Goal: Task Accomplishment & Management: Manage account settings

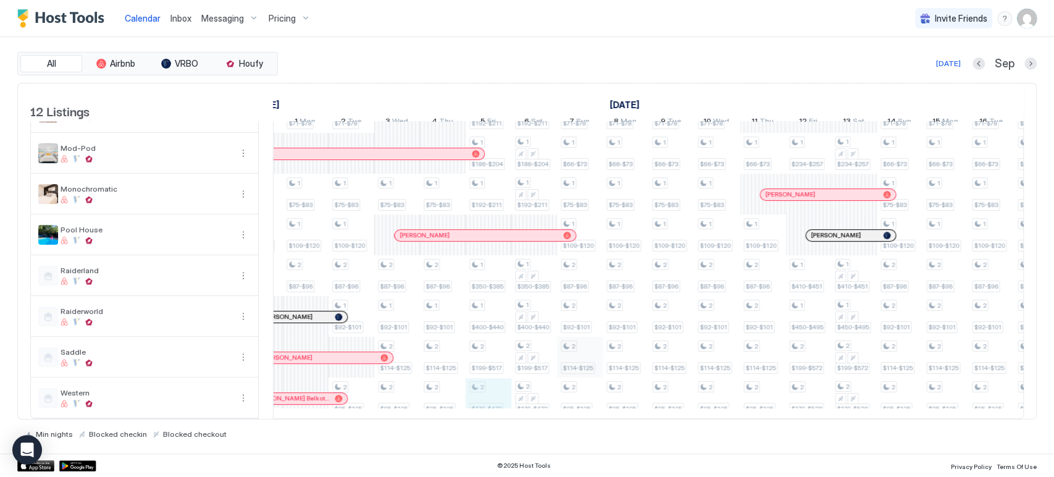
click at [519, 386] on div "1 $102-$112 1 $66-$73 1 $71-$78 1 $73-$83 1 $87-$96 1 $92-$101 1 $95-$105 1 $10…" at bounding box center [420, 174] width 2558 height 488
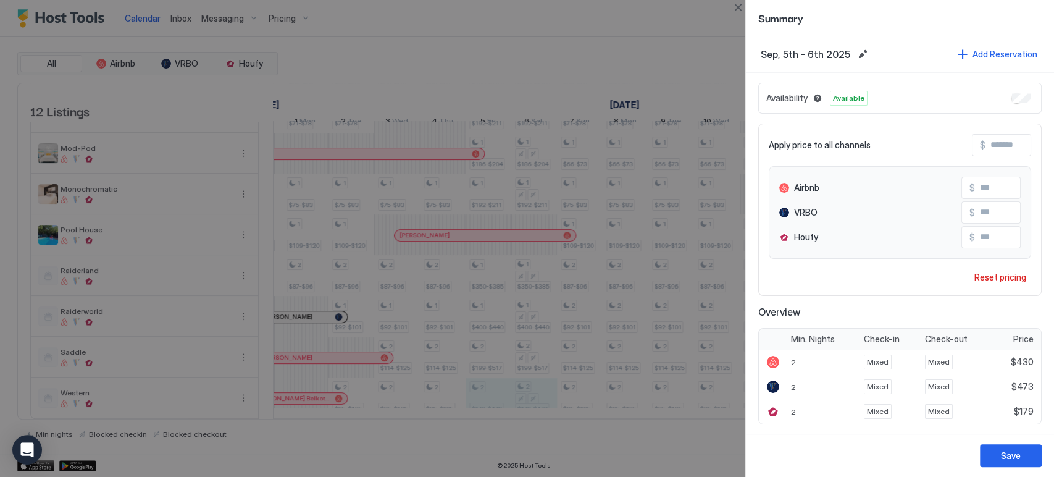
click at [995, 242] on input "Input Field" at bounding box center [1024, 237] width 99 height 21
type input "***"
click at [1008, 463] on button "Save" at bounding box center [1011, 455] width 62 height 23
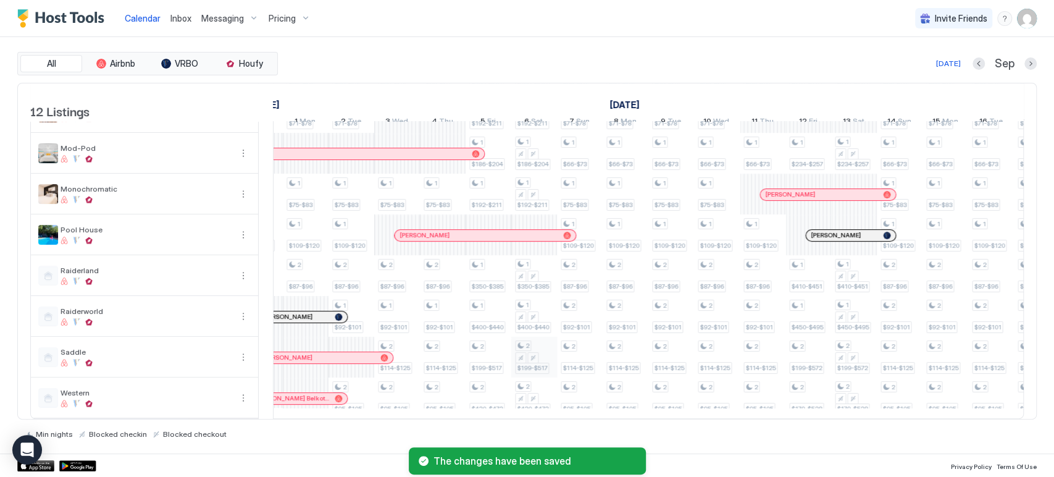
click at [543, 347] on tr "1 $102-$112 1 $66-$73 1 $71-$78 1 $73-$83 1 $87-$96 1 $92-$101 1 $95-$105 1 $10…" at bounding box center [420, 174] width 2558 height 488
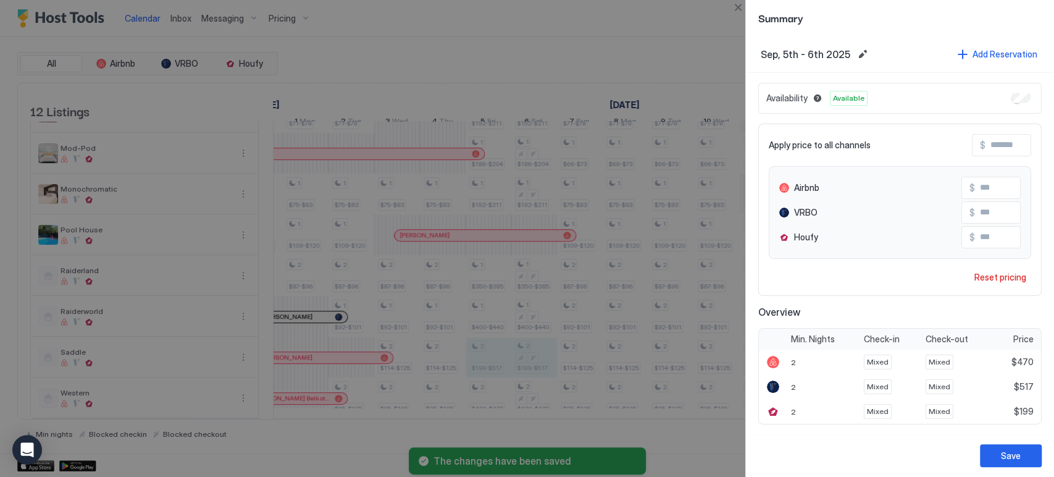
click at [998, 238] on input "Input Field" at bounding box center [1024, 237] width 99 height 21
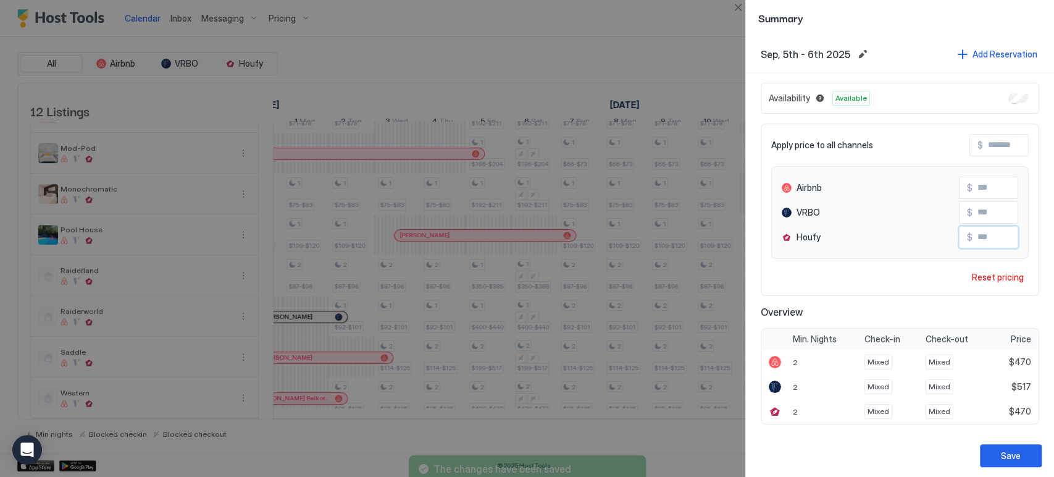
type input "***"
click at [1008, 449] on div "Save" at bounding box center [1011, 455] width 20 height 13
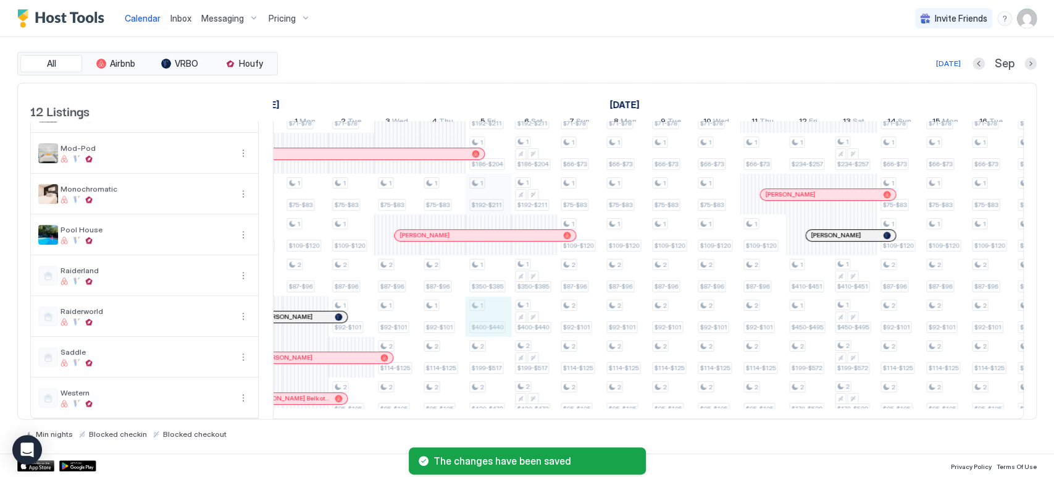
drag, startPoint x: 495, startPoint y: 303, endPoint x: 503, endPoint y: 191, distance: 112.6
click at [503, 191] on div "2 $175-$495 1 $198-$218 1 $183-$201 1 $192-$211 1 $186-$204 1 $192-$211 1 $350-…" at bounding box center [488, 174] width 46 height 488
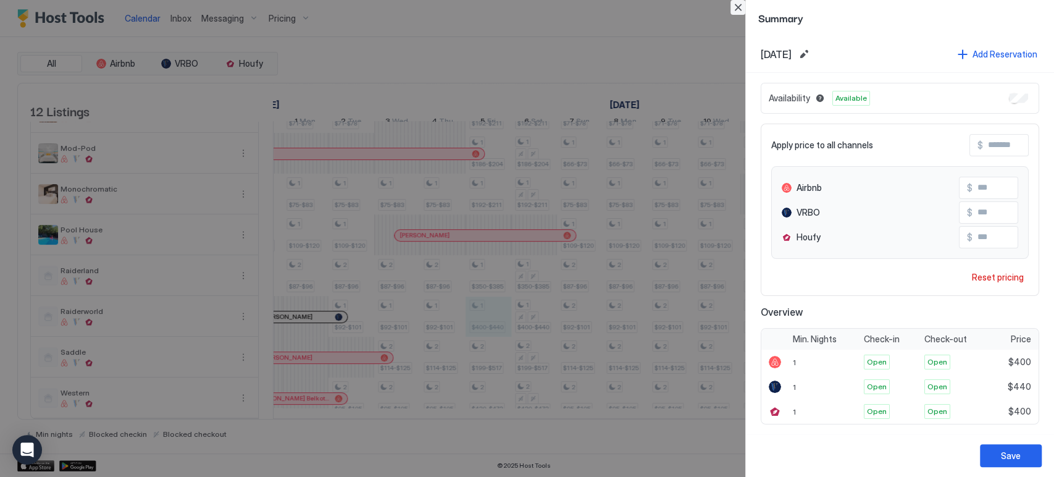
click at [741, 9] on button "Close" at bounding box center [737, 7] width 15 height 15
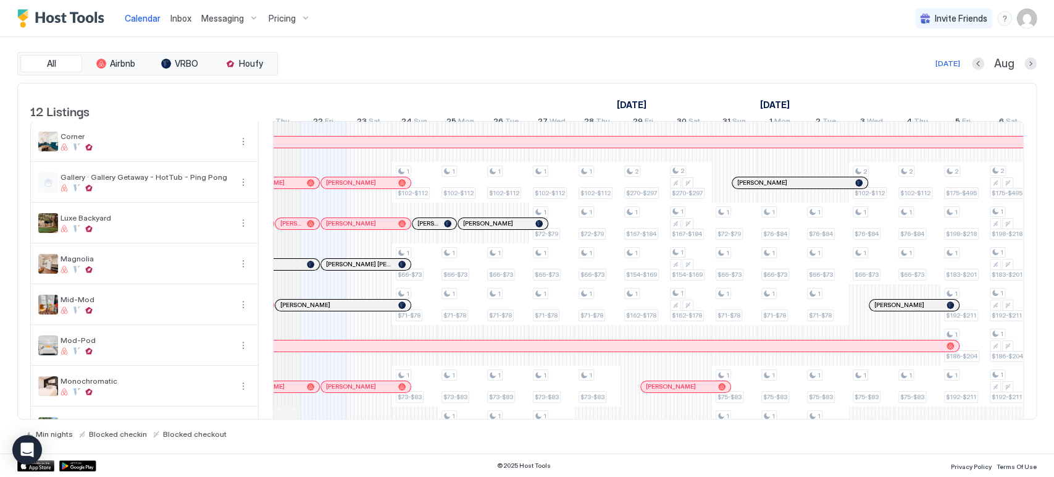
click at [190, 17] on div "Inbox" at bounding box center [180, 18] width 31 height 23
click at [178, 15] on span "Inbox" at bounding box center [180, 18] width 21 height 10
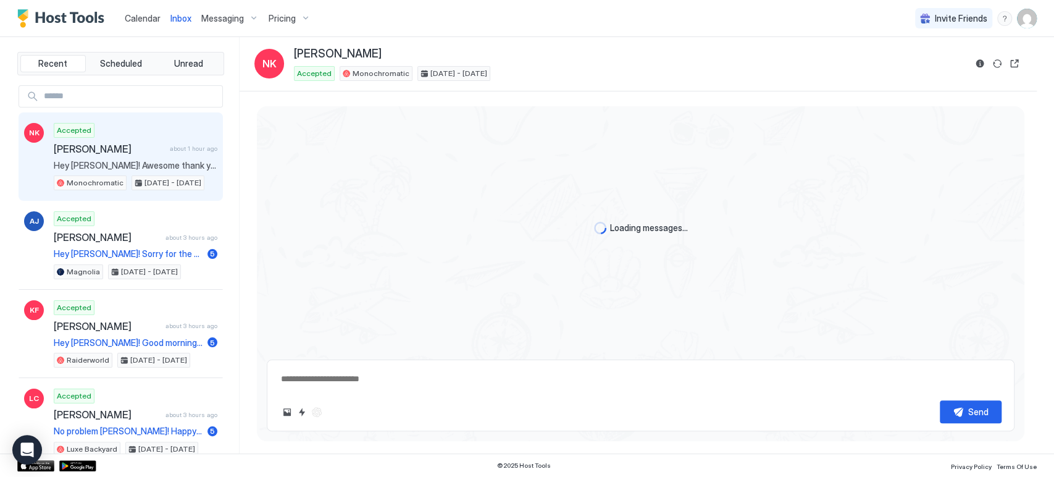
click at [231, 16] on span "Messaging" at bounding box center [222, 18] width 43 height 11
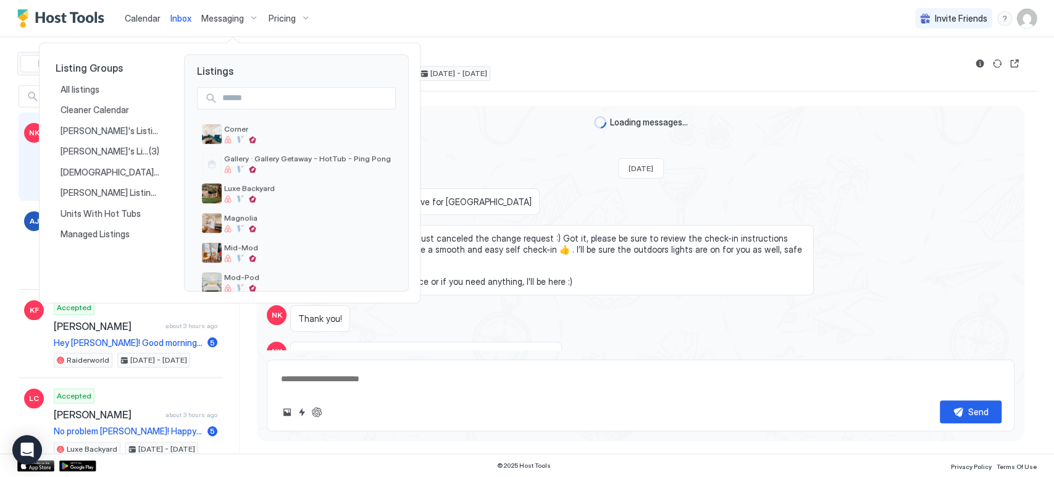
scroll to position [1137, 0]
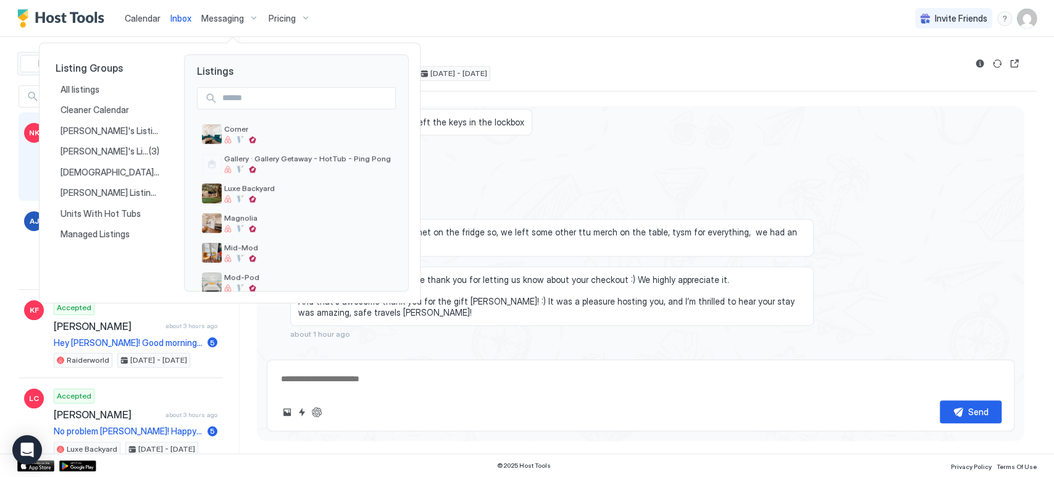
click at [312, 26] on div at bounding box center [527, 238] width 1054 height 477
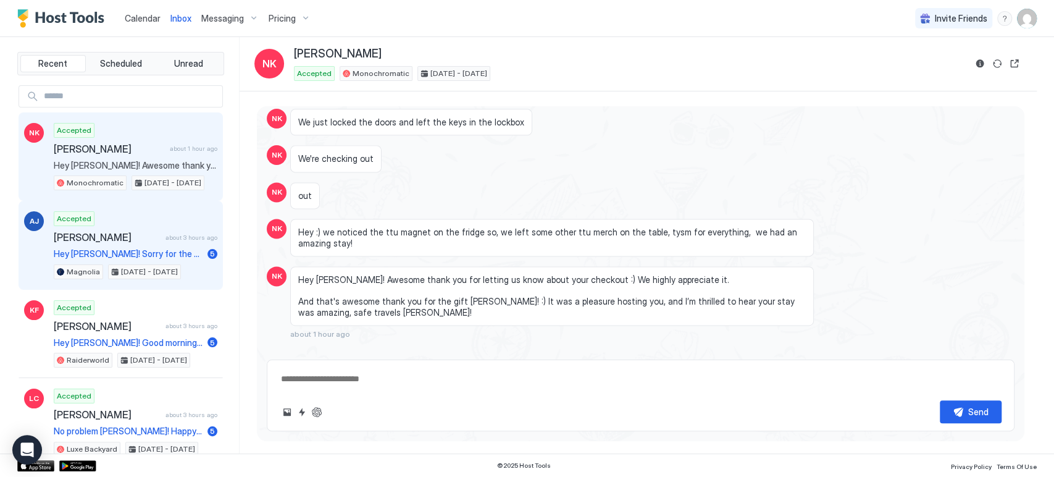
click at [137, 231] on span "[PERSON_NAME]" at bounding box center [107, 237] width 107 height 12
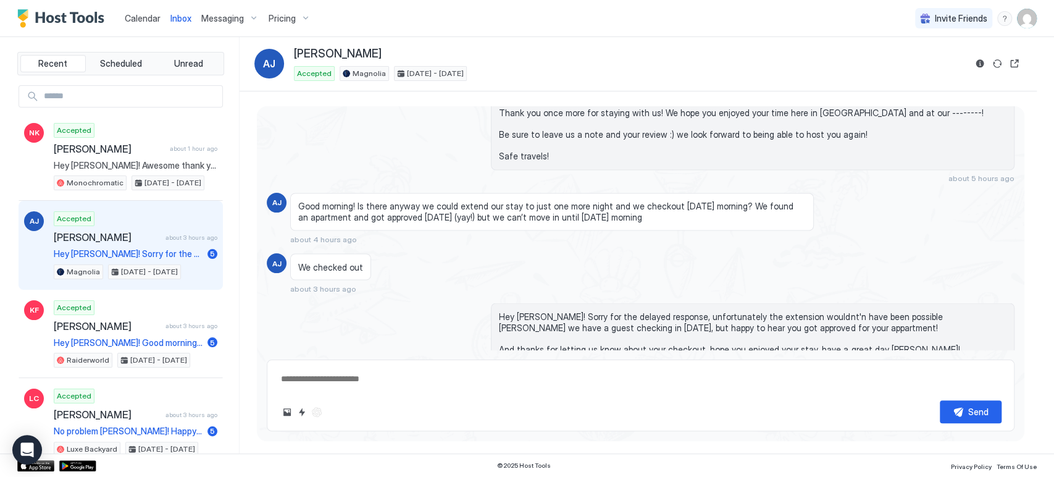
scroll to position [1496, 0]
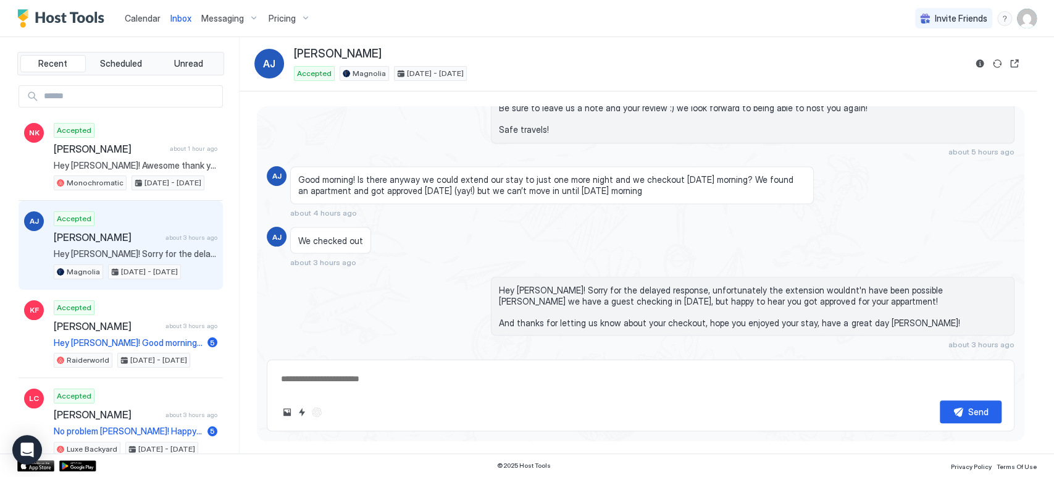
click at [240, 5] on button "Messaging" at bounding box center [229, 18] width 67 height 36
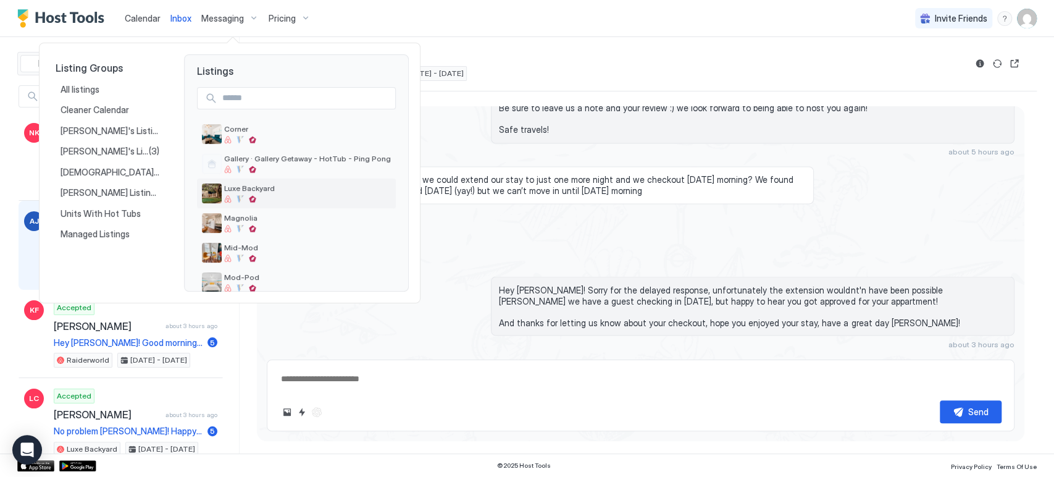
click at [275, 189] on span "Luxe Backyard" at bounding box center [307, 187] width 167 height 9
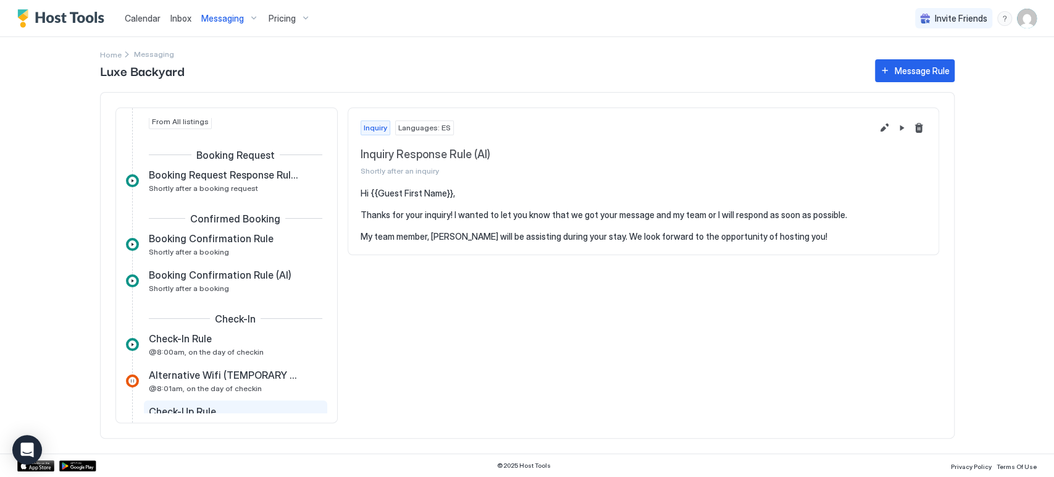
scroll to position [206, 0]
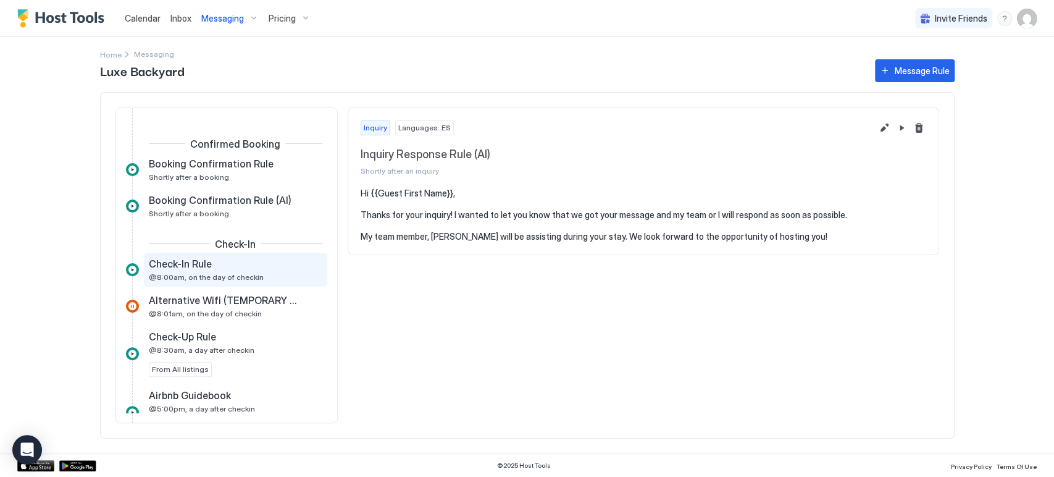
click at [244, 274] on span "@8:00am, on the day of checkin" at bounding box center [206, 276] width 115 height 9
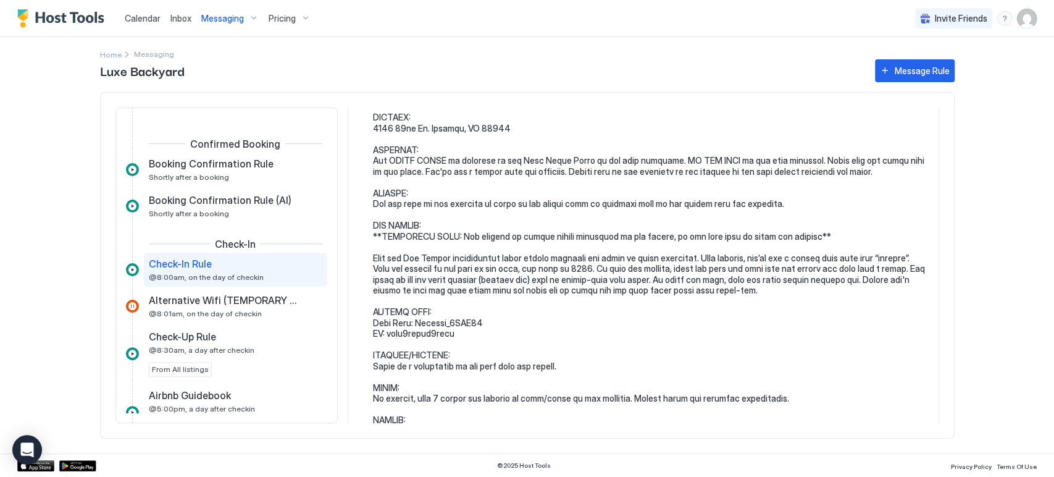
scroll to position [411, 0]
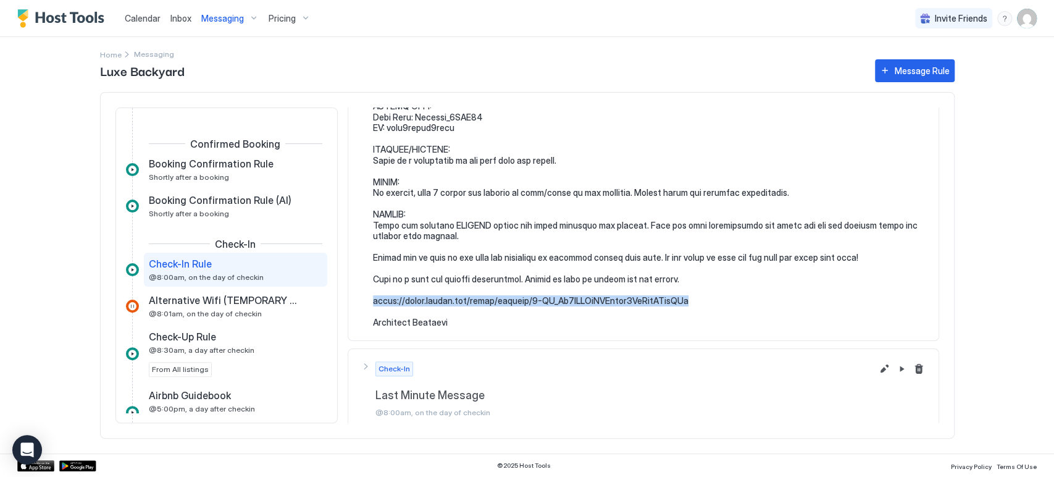
drag, startPoint x: 699, startPoint y: 297, endPoint x: 364, endPoint y: 301, distance: 334.6
click at [364, 301] on div at bounding box center [643, 52] width 565 height 551
copy pre "[URL][DOMAIN_NAME]"
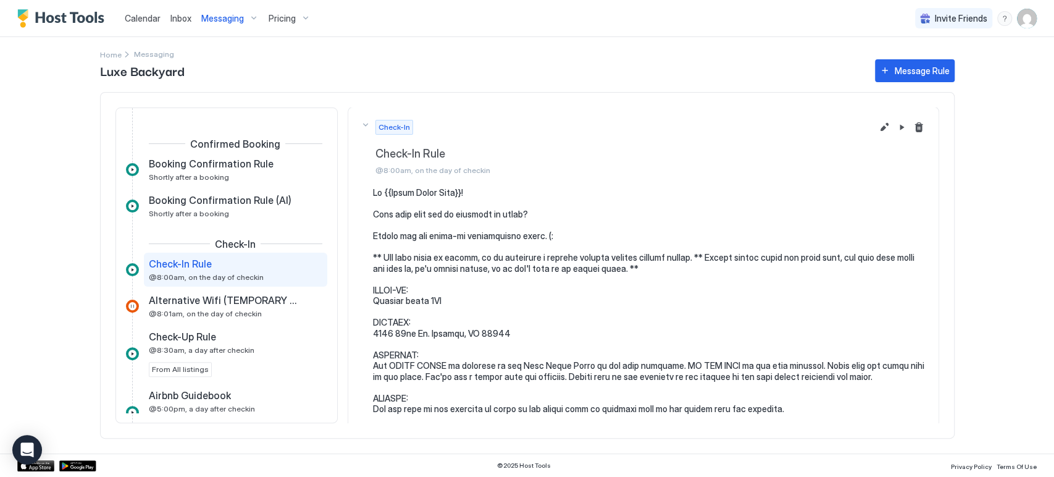
scroll to position [0, 0]
click at [568, 277] on pre at bounding box center [649, 463] width 553 height 551
click at [227, 22] on span "Messaging" at bounding box center [222, 18] width 43 height 11
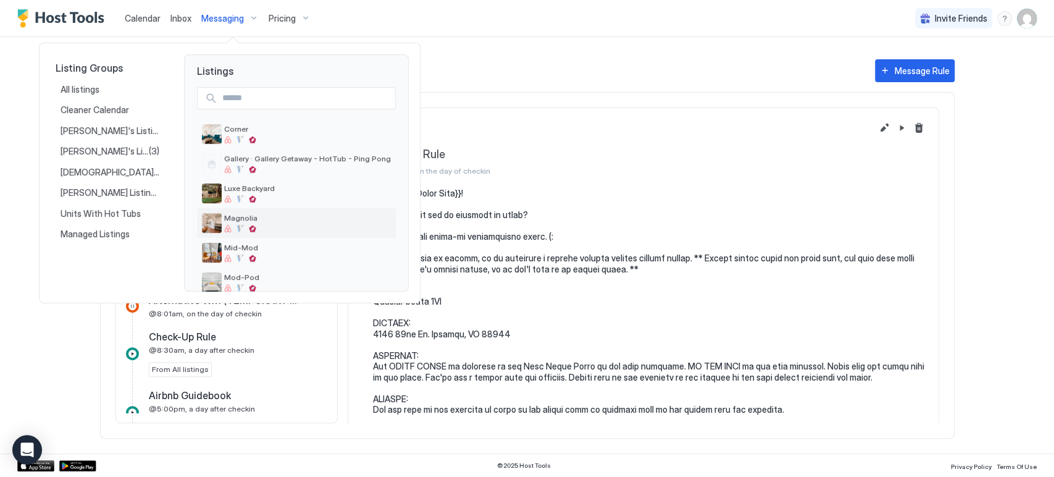
scroll to position [196, 0]
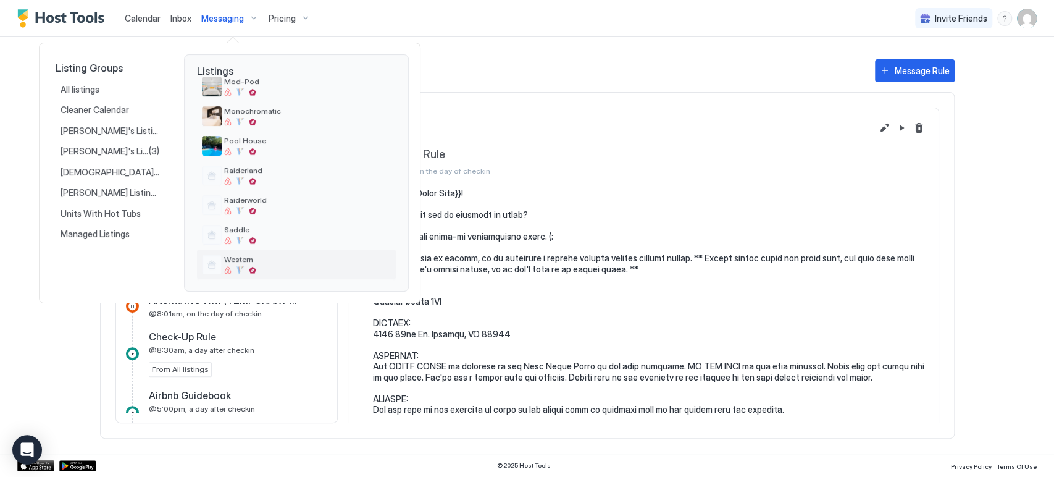
click at [280, 256] on span "Western" at bounding box center [307, 258] width 167 height 9
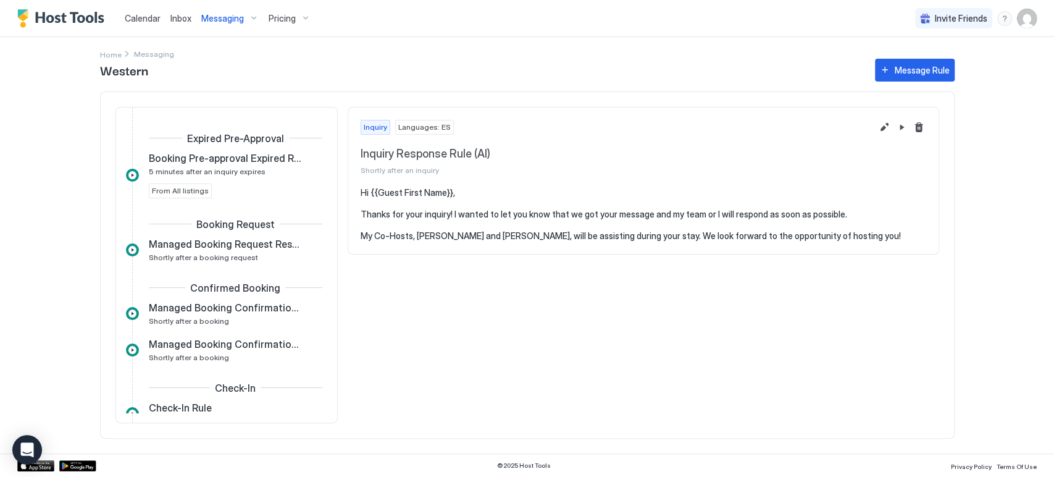
scroll to position [137, 0]
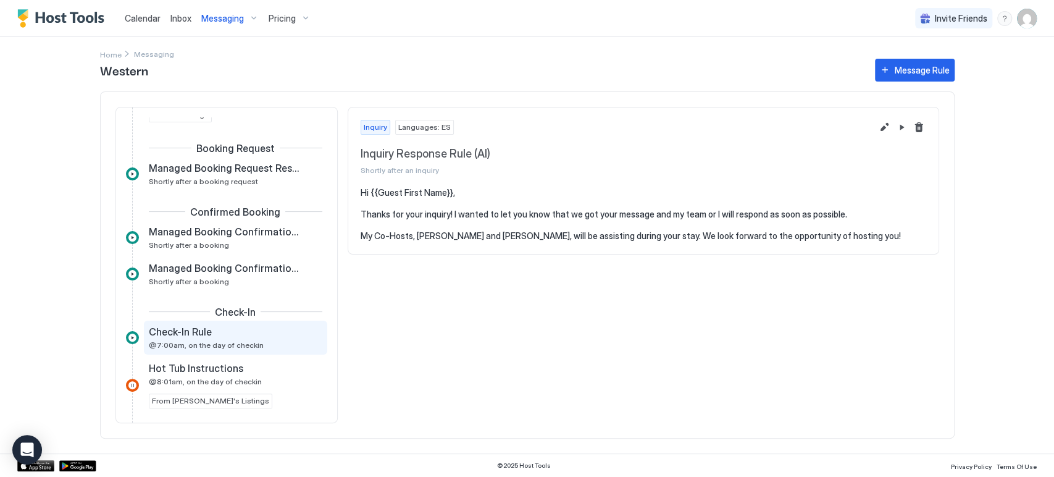
click at [222, 332] on div "Check-In Rule" at bounding box center [227, 331] width 156 height 12
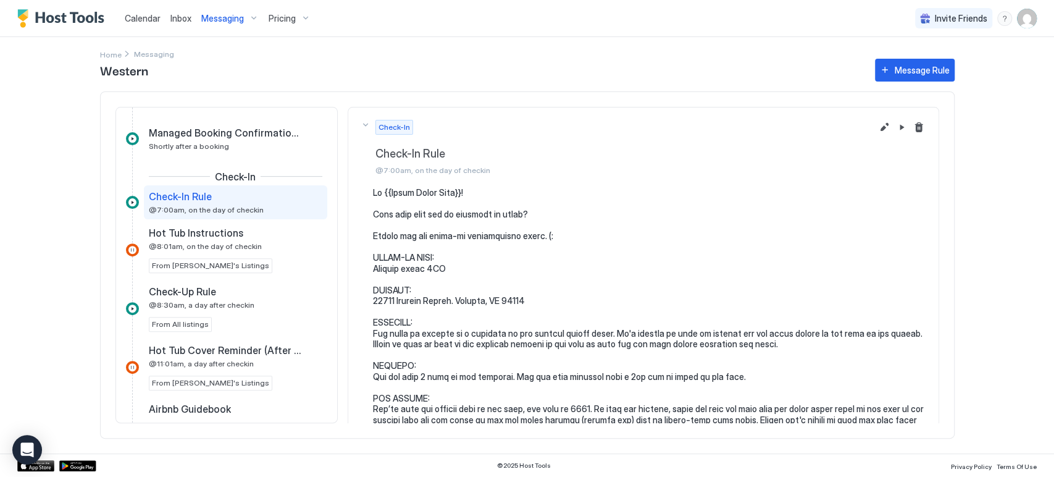
scroll to position [274, 0]
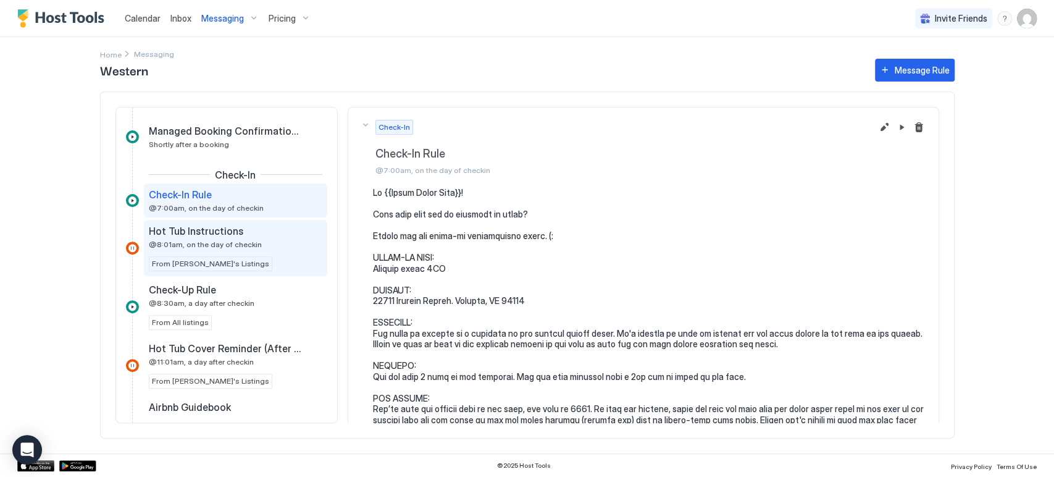
click at [227, 231] on span "Hot Tub Instructions" at bounding box center [196, 231] width 94 height 12
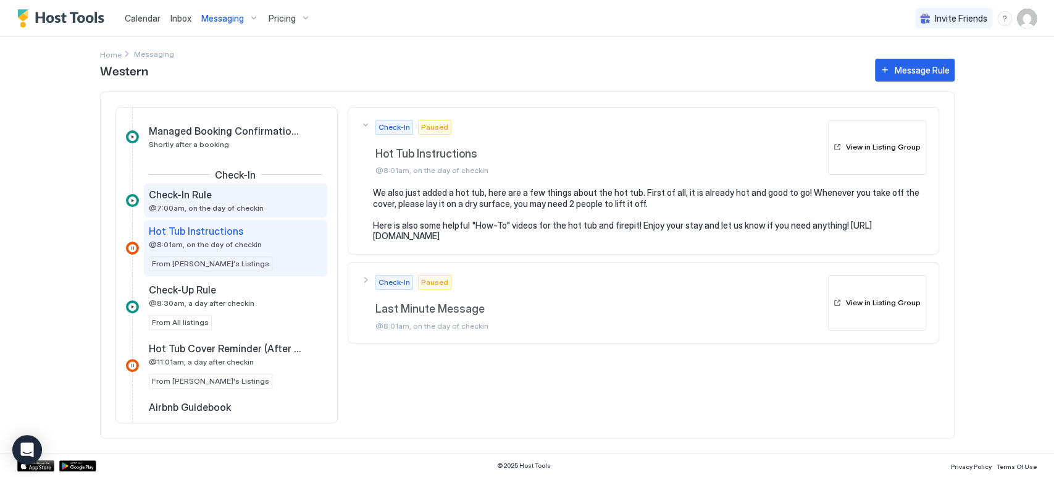
click at [238, 191] on div "Check-In Rule" at bounding box center [227, 194] width 156 height 12
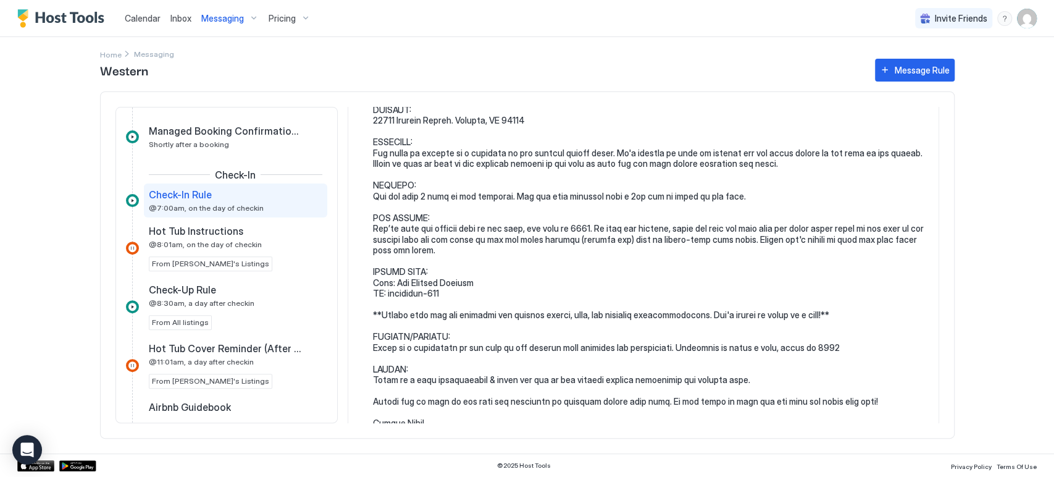
scroll to position [286, 0]
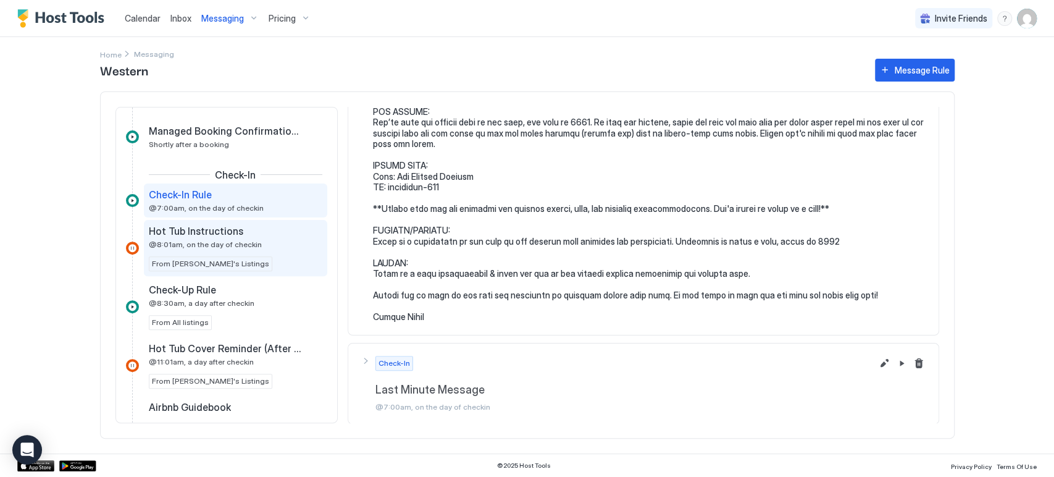
click at [255, 249] on div "Hot Tub Instructions @8:01am, on the day of checkin From [PERSON_NAME]'s Listin…" at bounding box center [235, 248] width 173 height 46
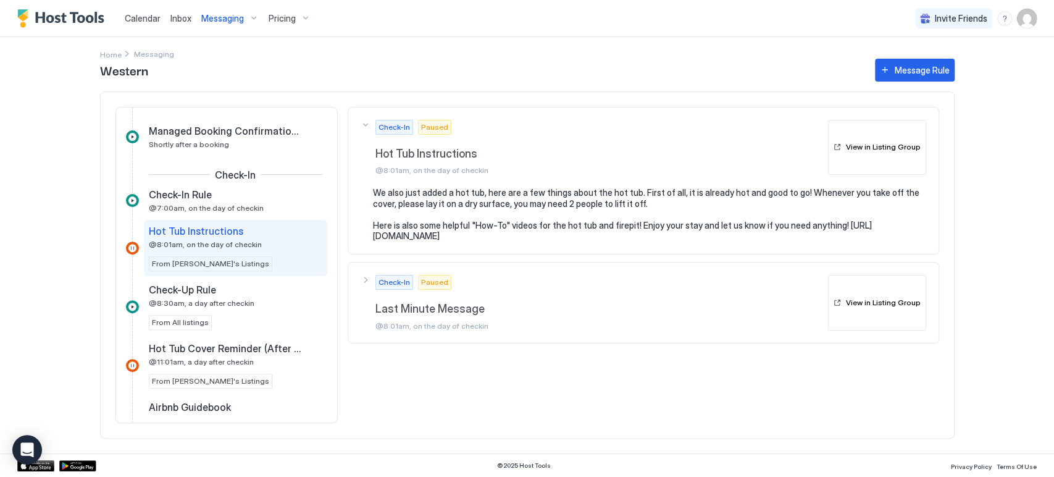
click at [231, 25] on div "Messaging" at bounding box center [229, 18] width 67 height 21
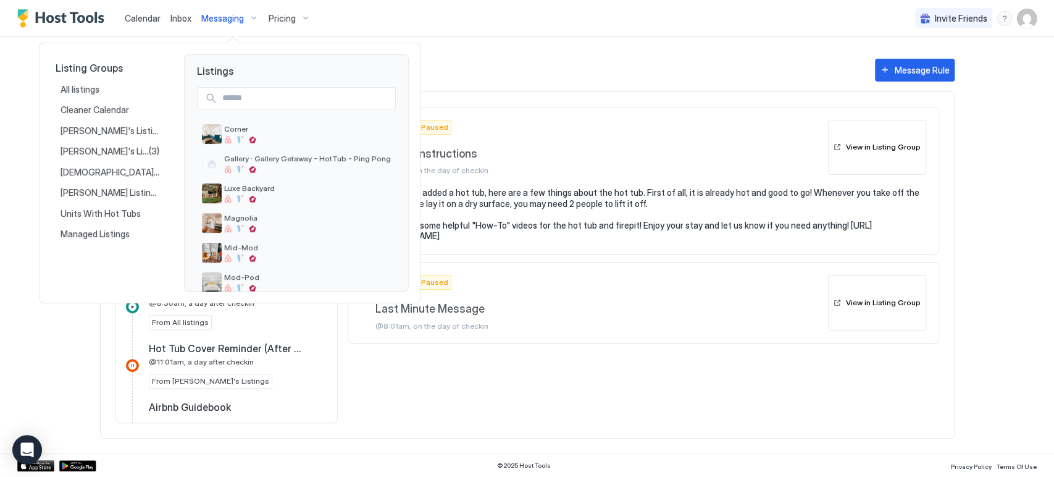
click at [556, 49] on div at bounding box center [527, 238] width 1054 height 477
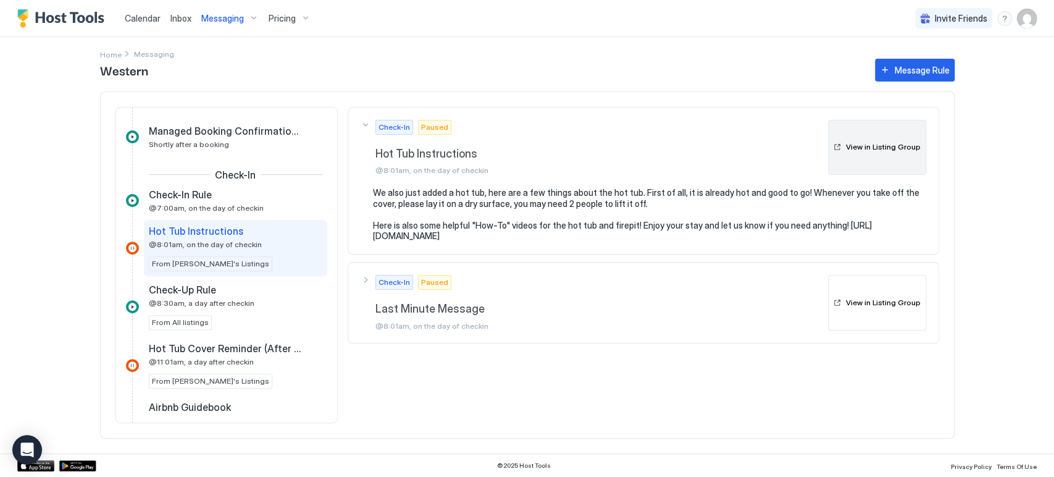
click at [889, 159] on button "View in Listing Group" at bounding box center [877, 148] width 98 height 56
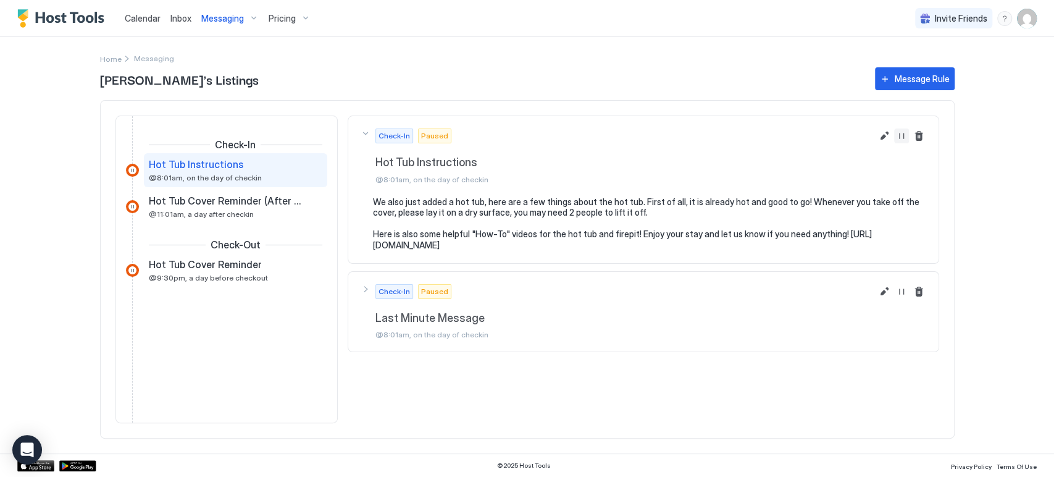
click at [899, 132] on button "Resume Message Rule" at bounding box center [901, 135] width 15 height 15
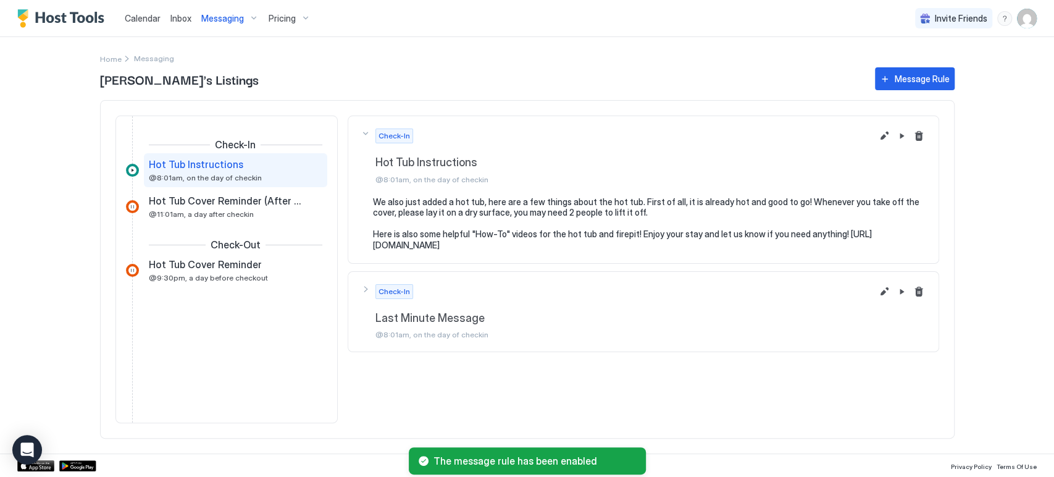
click at [501, 86] on span "[PERSON_NAME]'s Listings" at bounding box center [481, 79] width 762 height 19
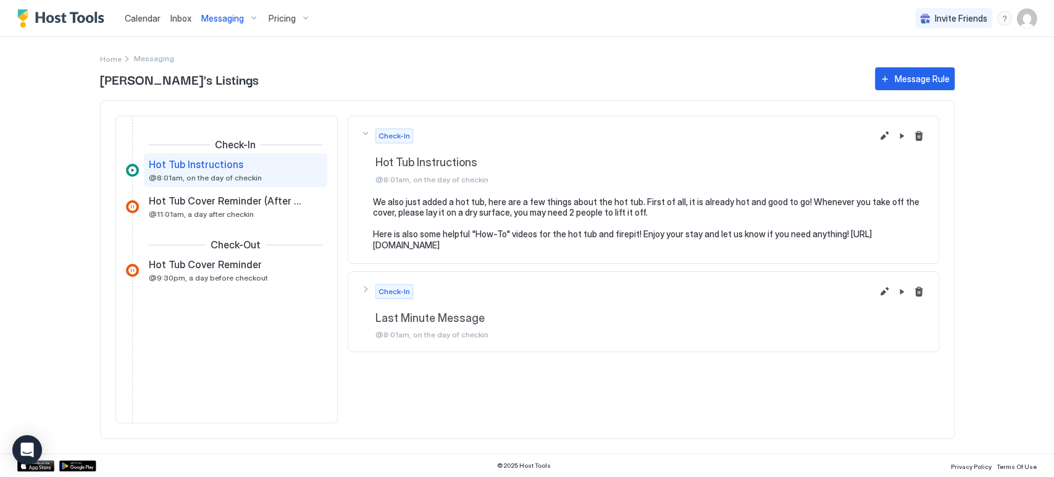
click at [239, 18] on span "Messaging" at bounding box center [222, 18] width 43 height 11
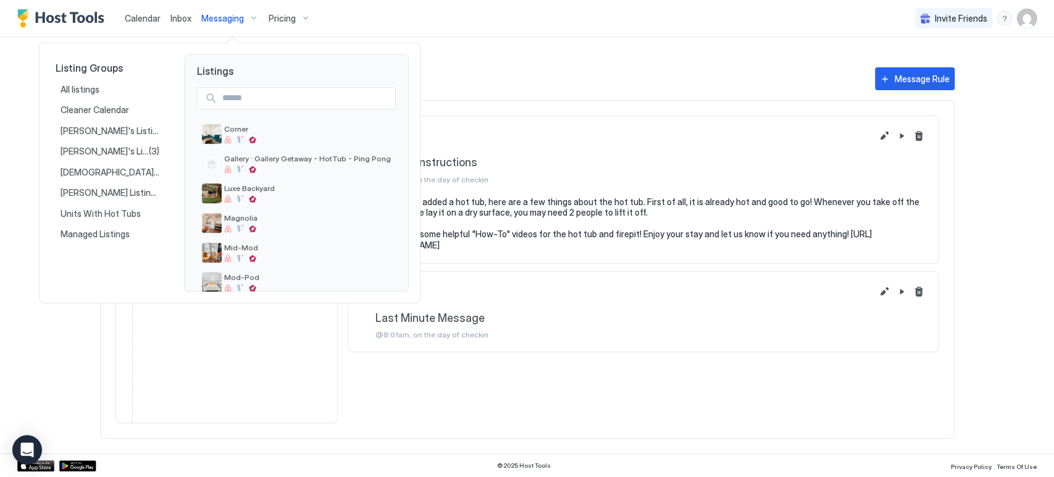
click at [517, 43] on div at bounding box center [527, 238] width 1054 height 477
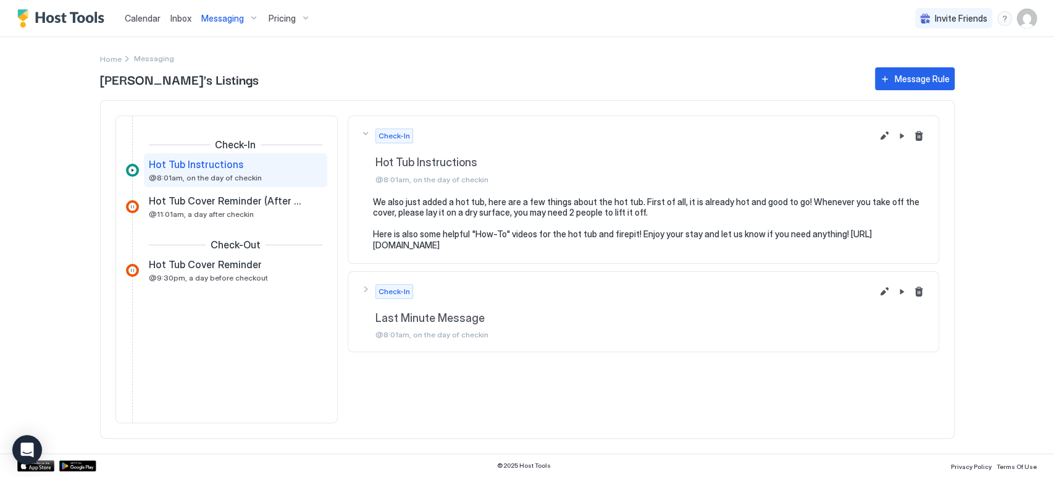
click at [388, 83] on span "[PERSON_NAME]'s Listings" at bounding box center [481, 79] width 762 height 19
click at [301, 23] on div "Pricing" at bounding box center [290, 18] width 52 height 21
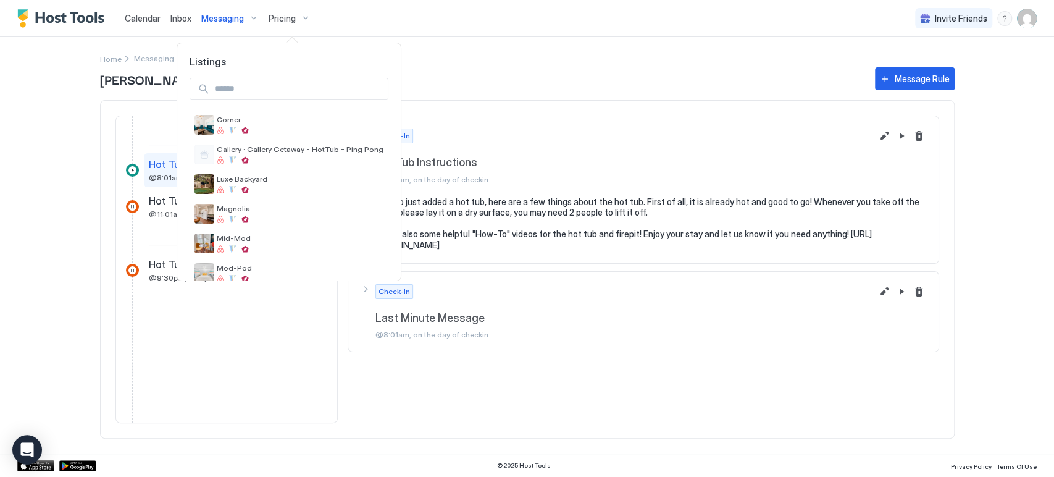
click at [475, 78] on div at bounding box center [527, 238] width 1054 height 477
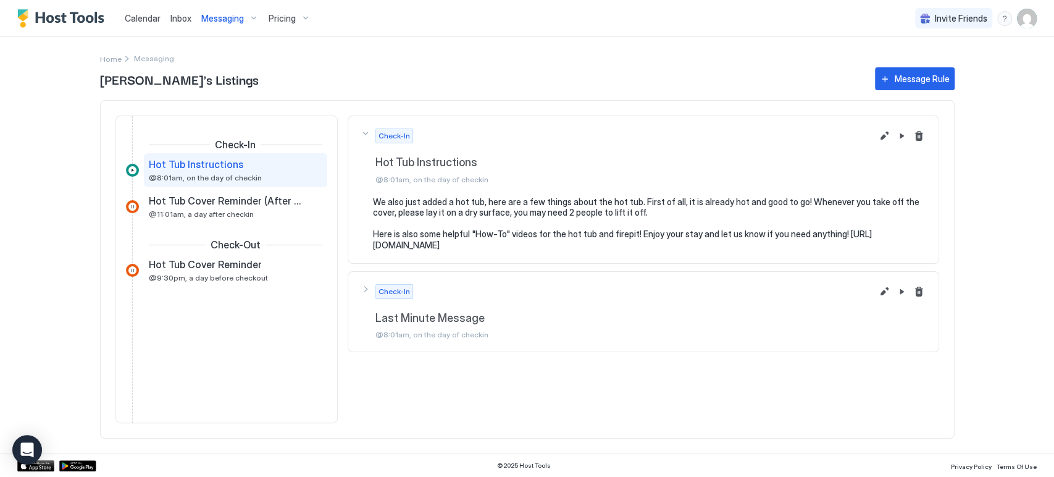
click at [1022, 19] on img "User profile" at bounding box center [1027, 19] width 20 height 20
click at [716, 52] on div at bounding box center [527, 238] width 1054 height 477
click at [147, 18] on span "Calendar" at bounding box center [143, 18] width 36 height 10
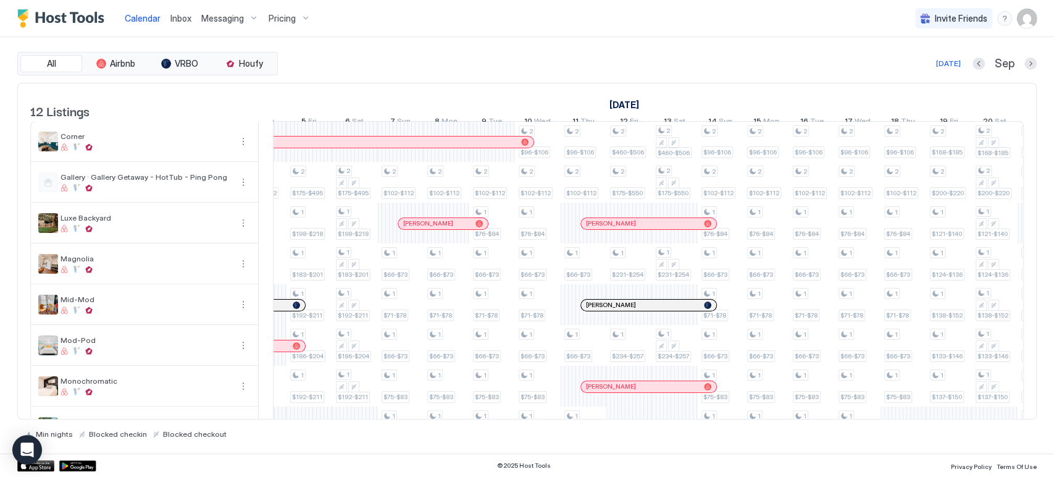
scroll to position [0, 1325]
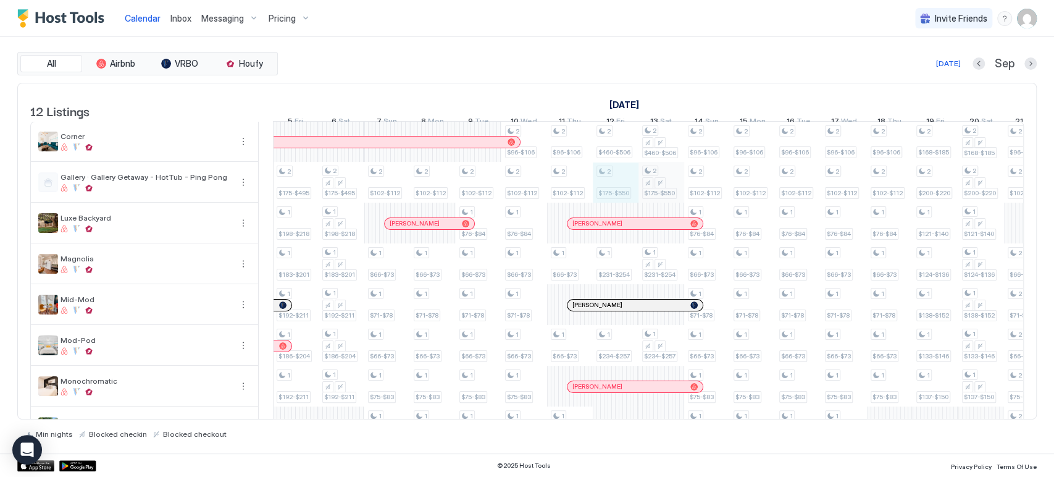
click at [655, 191] on div "1 $102-$112 1 $66-$73 1 $71-$78 1 $73-$83 1 $87-$96 1 $92-$101 1 $95-$105 1 $10…" at bounding box center [227, 366] width 2558 height 488
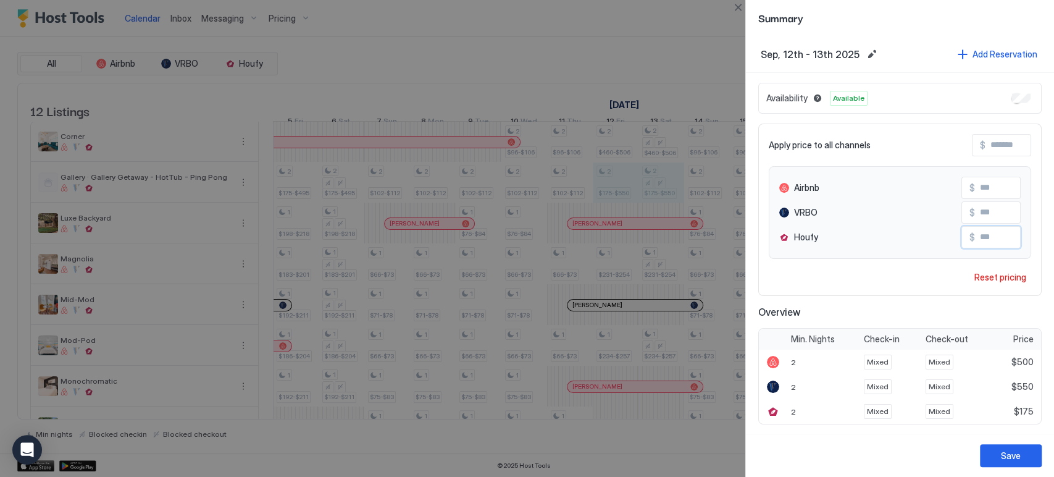
click at [993, 236] on input "Input Field" at bounding box center [1024, 237] width 99 height 21
type input "***"
click at [1012, 449] on div "Save" at bounding box center [1011, 455] width 20 height 13
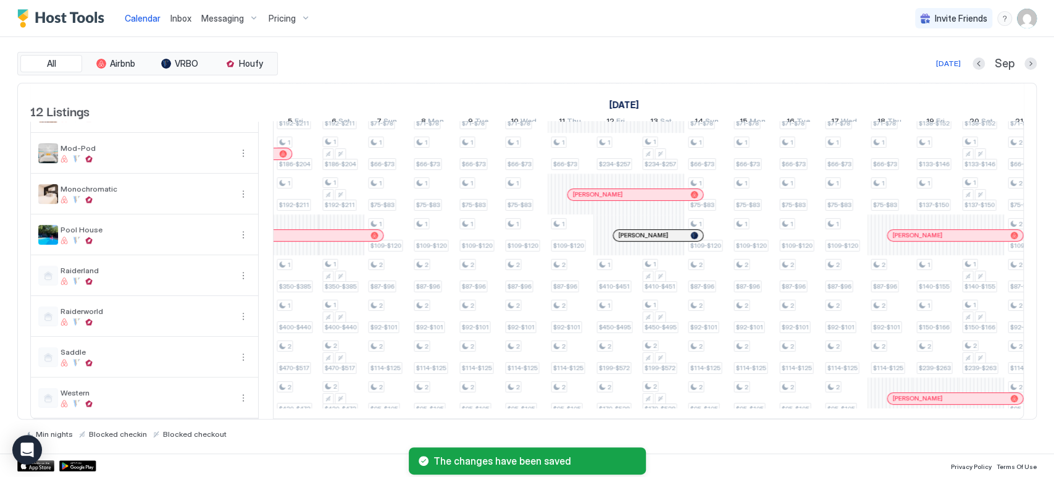
scroll to position [0, 1328]
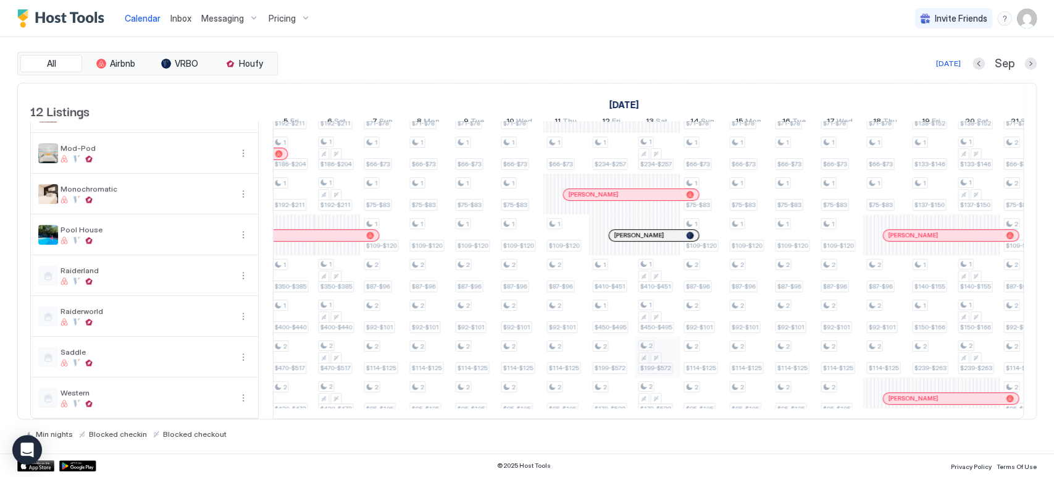
click at [658, 351] on div "1 $102-$112 1 $66-$73 1 $71-$78 1 $73-$83 1 $87-$96 1 $92-$101 1 $95-$105 1 $10…" at bounding box center [223, 174] width 2558 height 488
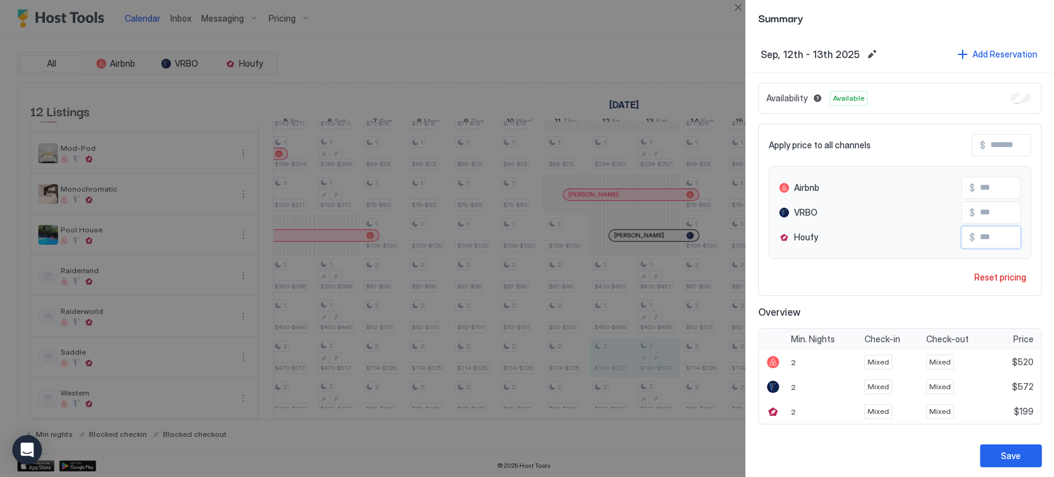
click at [992, 239] on input "Input Field" at bounding box center [1024, 237] width 99 height 21
type input "***"
click at [1009, 456] on div "Save" at bounding box center [1011, 455] width 20 height 13
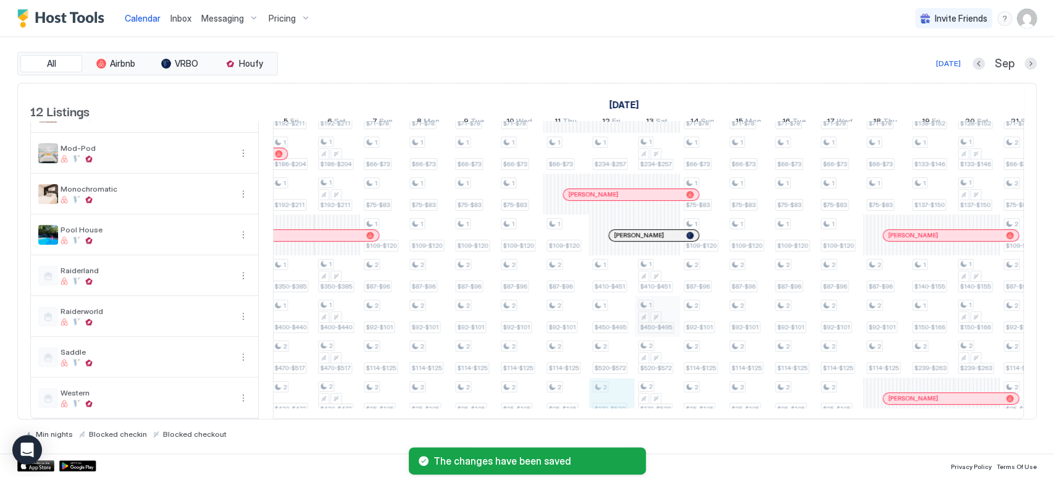
drag, startPoint x: 597, startPoint y: 385, endPoint x: 642, endPoint y: 329, distance: 71.5
click at [644, 384] on tr "1 $102-$112 1 $66-$73 1 $71-$78 1 $73-$83 1 $87-$96 1 $92-$101 1 $95-$105 1 $10…" at bounding box center [223, 174] width 2558 height 488
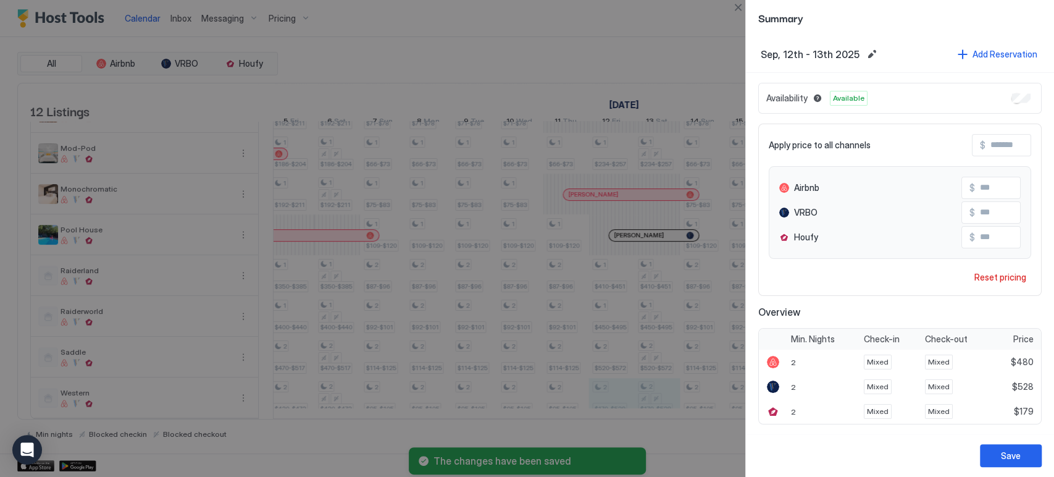
click at [1006, 236] on input "Input Field" at bounding box center [1024, 237] width 99 height 21
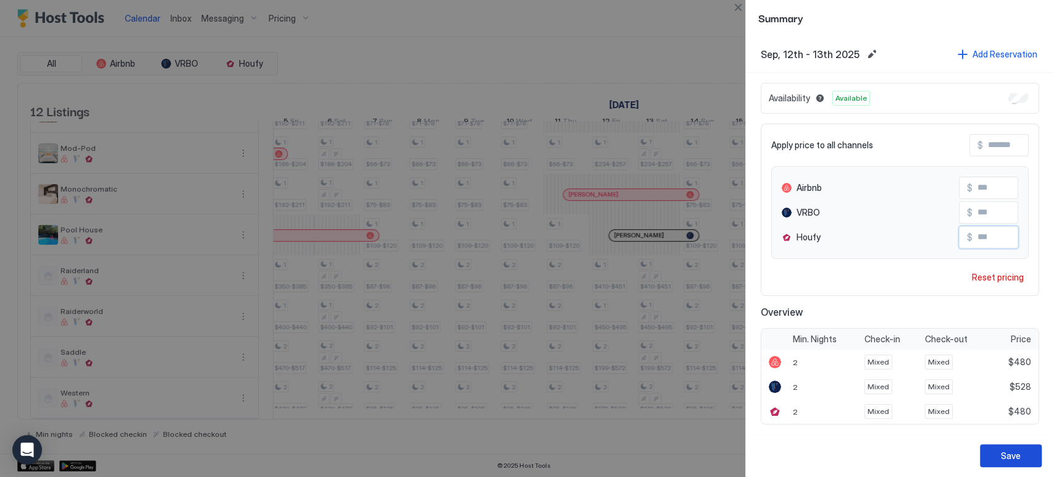
type input "***"
click at [1014, 452] on div "Save" at bounding box center [1011, 455] width 20 height 13
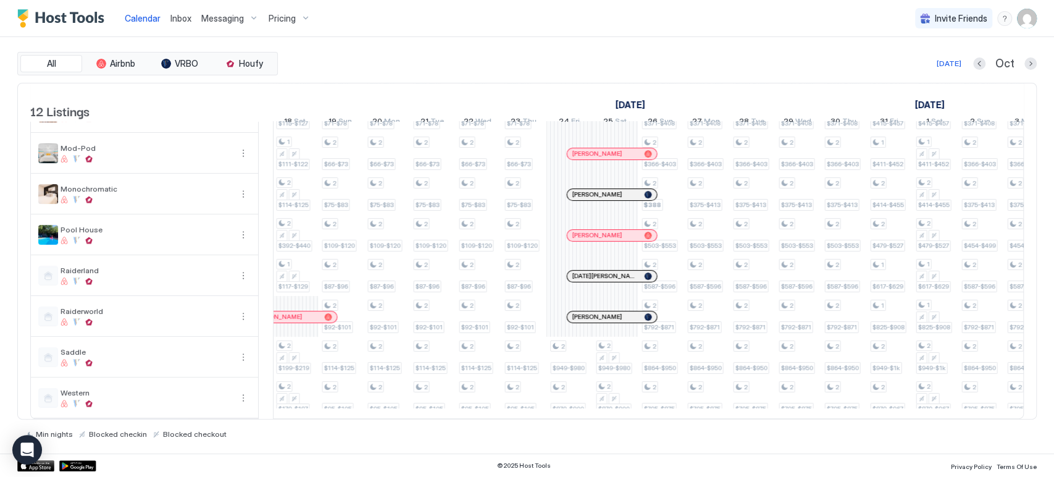
drag, startPoint x: 894, startPoint y: 348, endPoint x: 842, endPoint y: 57, distance: 296.0
click at [842, 57] on div "All Airbnb VRBO Houfy [DATE] [DATE] Listings [DATE] [DATE] [DATE] 16 Tue 17 Wed…" at bounding box center [526, 245] width 1019 height 386
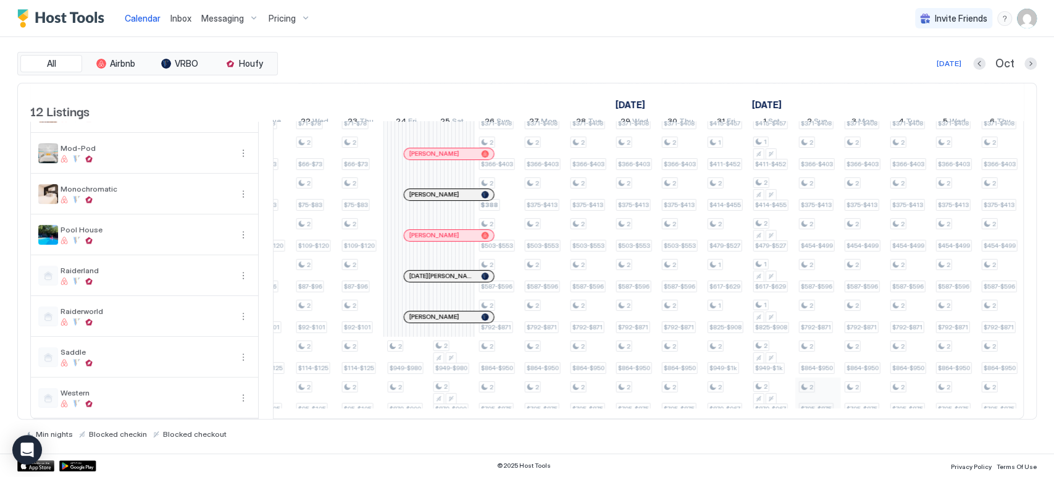
drag, startPoint x: 842, startPoint y: 419, endPoint x: 850, endPoint y: 379, distance: 40.3
click at [873, 419] on div at bounding box center [648, 419] width 751 height 0
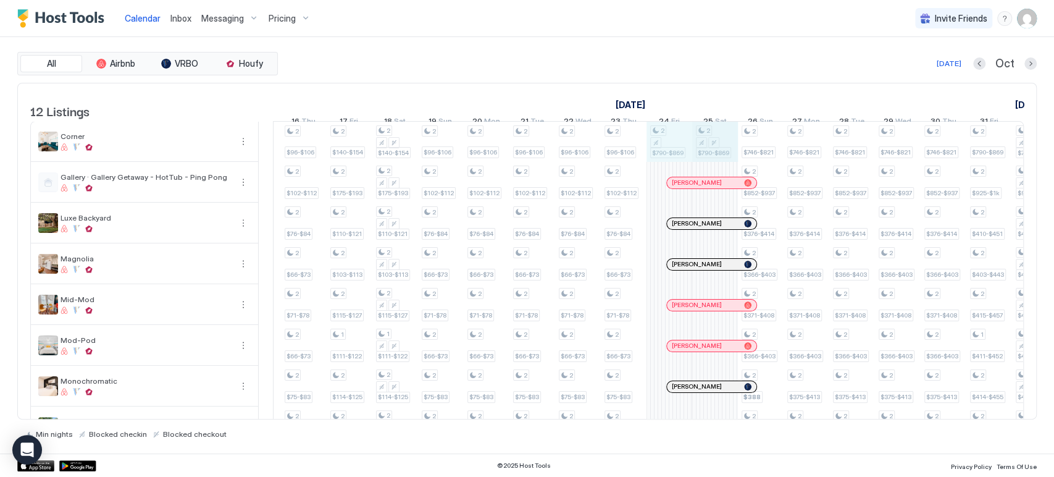
click at [721, 142] on div "2 $96-$106 2 $102-$112 1 $76-$84 1 $66-$73 1 $71-$78 1 $66-$73 1 $75-$83 1 $109…" at bounding box center [189, 366] width 2558 height 488
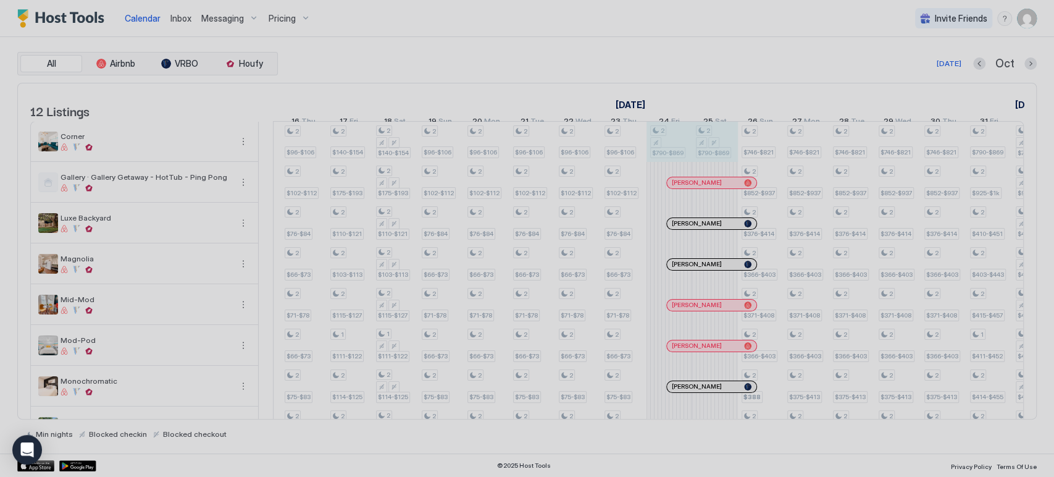
type input "***"
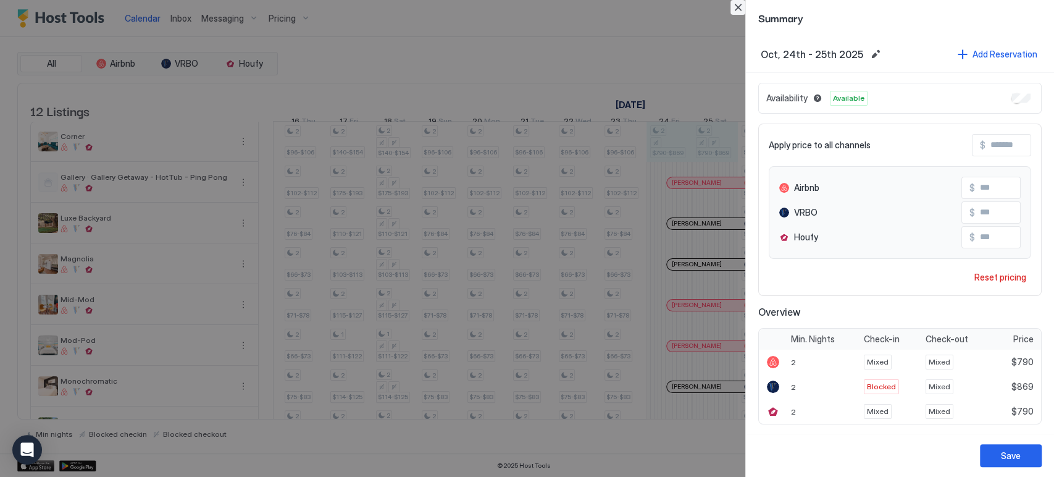
click at [733, 7] on button "Close" at bounding box center [737, 7] width 15 height 15
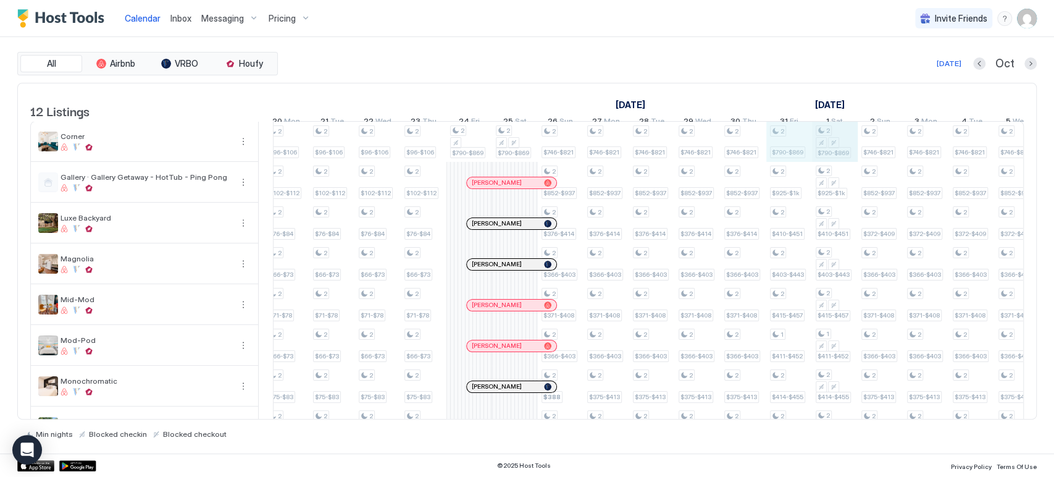
drag, startPoint x: 798, startPoint y: 143, endPoint x: 830, endPoint y: 143, distance: 32.1
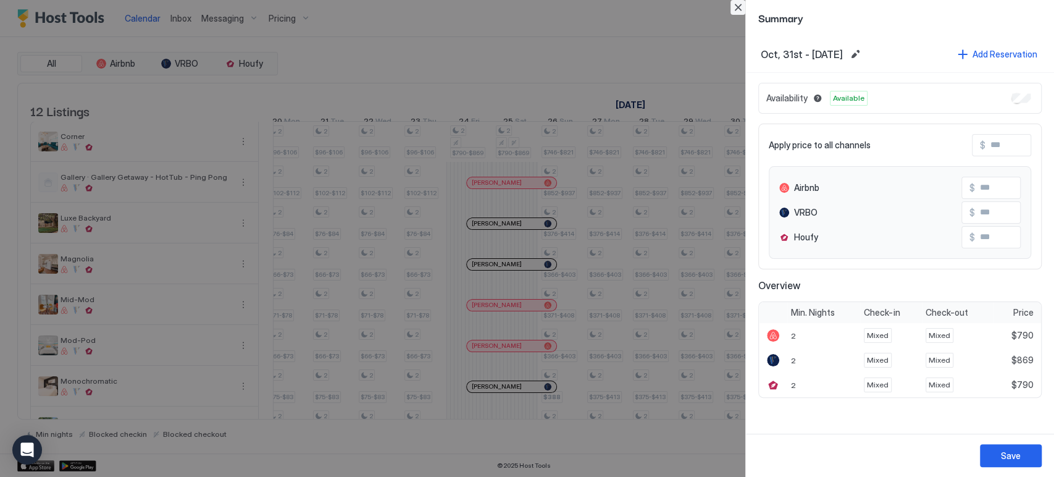
click at [737, 9] on button "Close" at bounding box center [737, 7] width 15 height 15
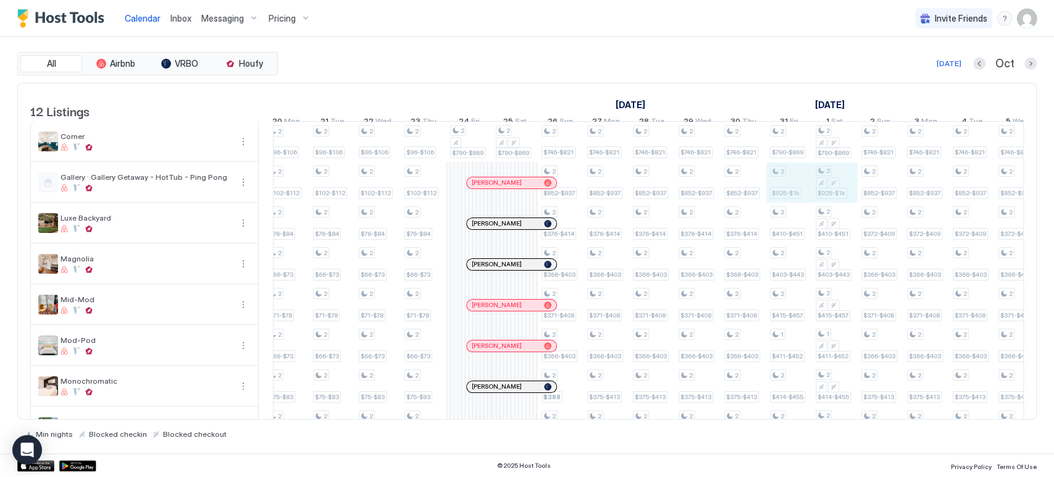
drag, startPoint x: 828, startPoint y: 186, endPoint x: 836, endPoint y: 188, distance: 8.1
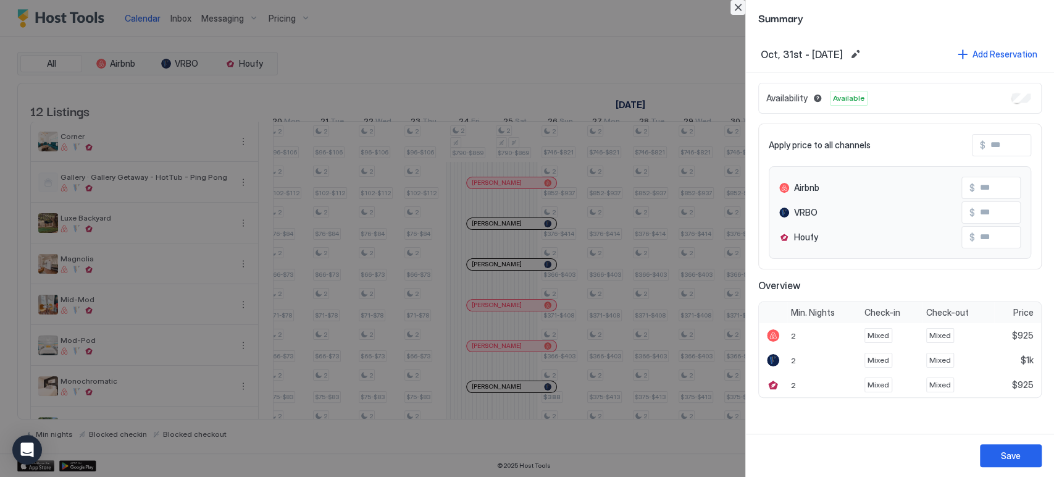
click at [734, 6] on button "Close" at bounding box center [737, 7] width 15 height 15
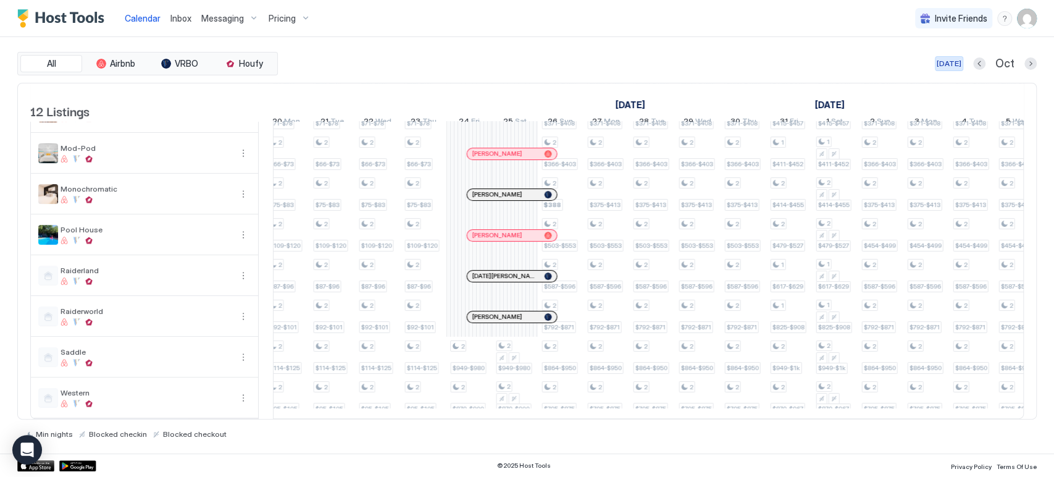
click at [959, 62] on div "[DATE]" at bounding box center [949, 63] width 25 height 11
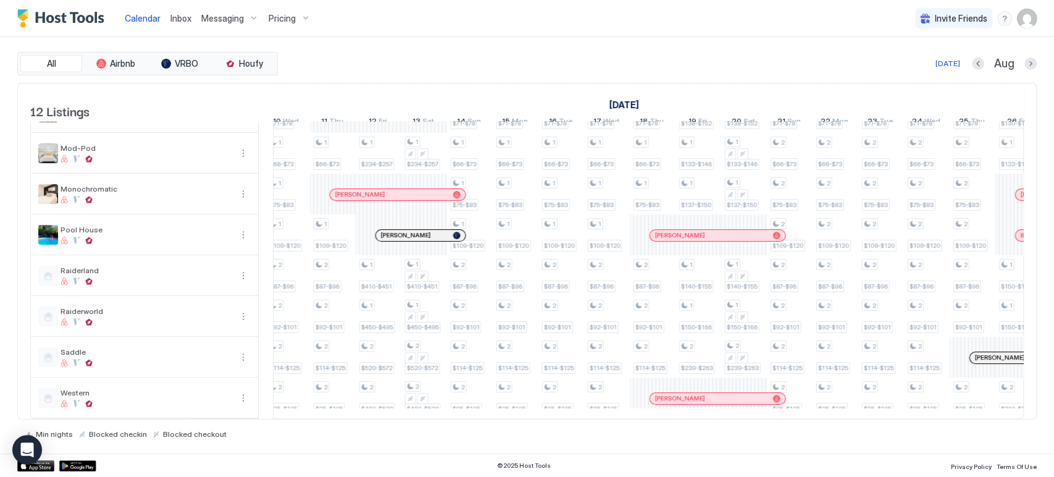
scroll to position [0, 686]
